Goal: Check status: Check status

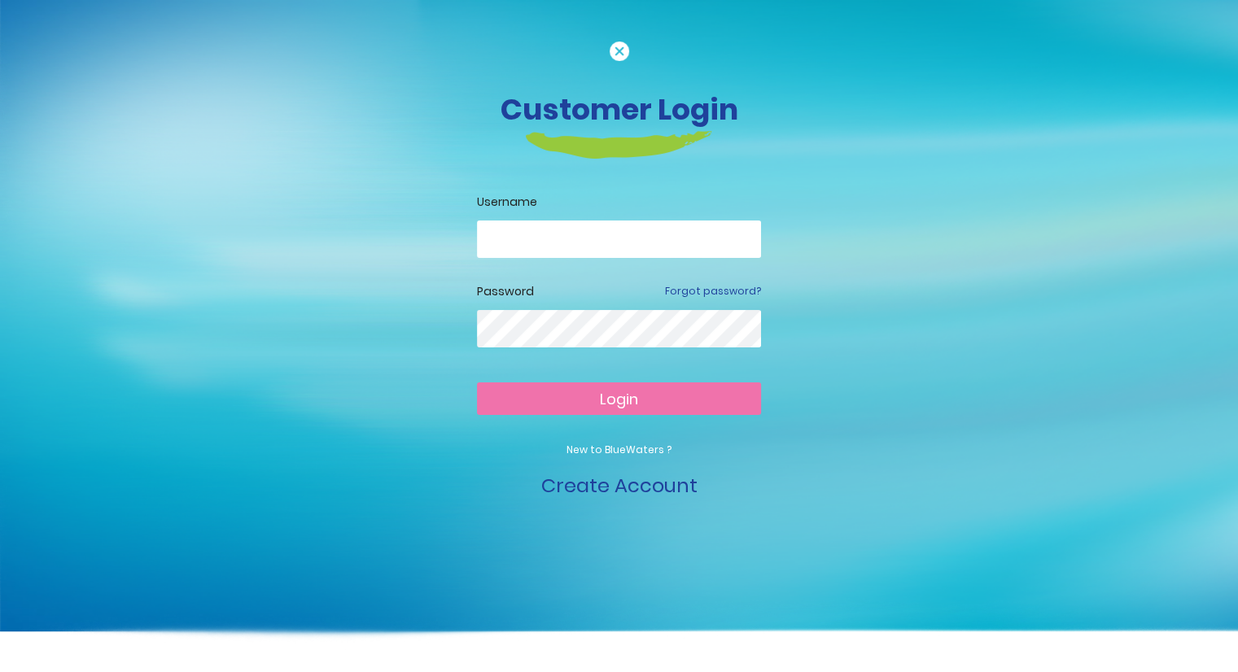
click at [518, 227] on input "email" at bounding box center [619, 239] width 284 height 37
type input "**********"
click at [633, 405] on span "Login" at bounding box center [619, 399] width 38 height 20
